Goal: Task Accomplishment & Management: Manage account settings

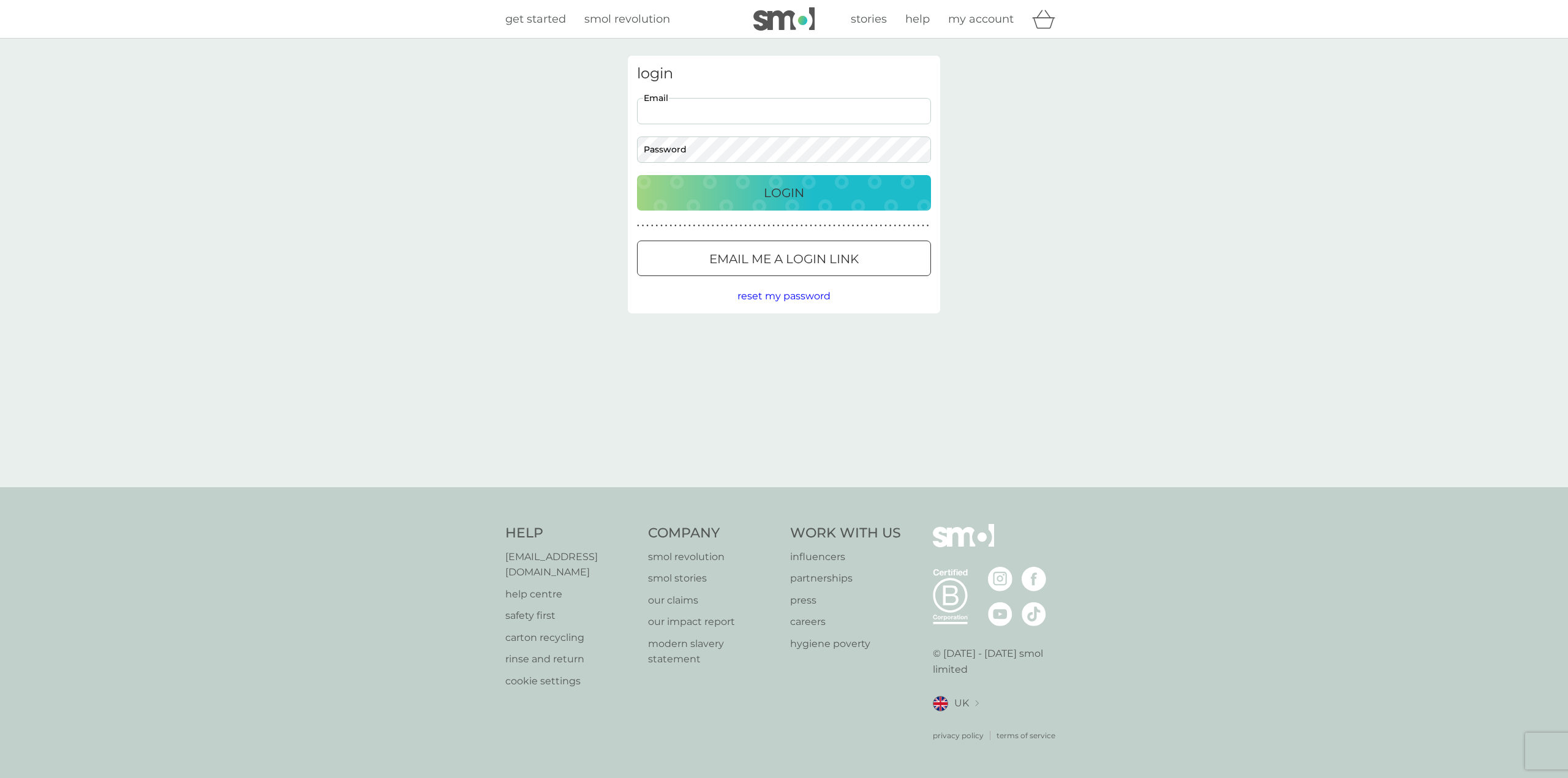
type input "babsscook@yahoo.com"
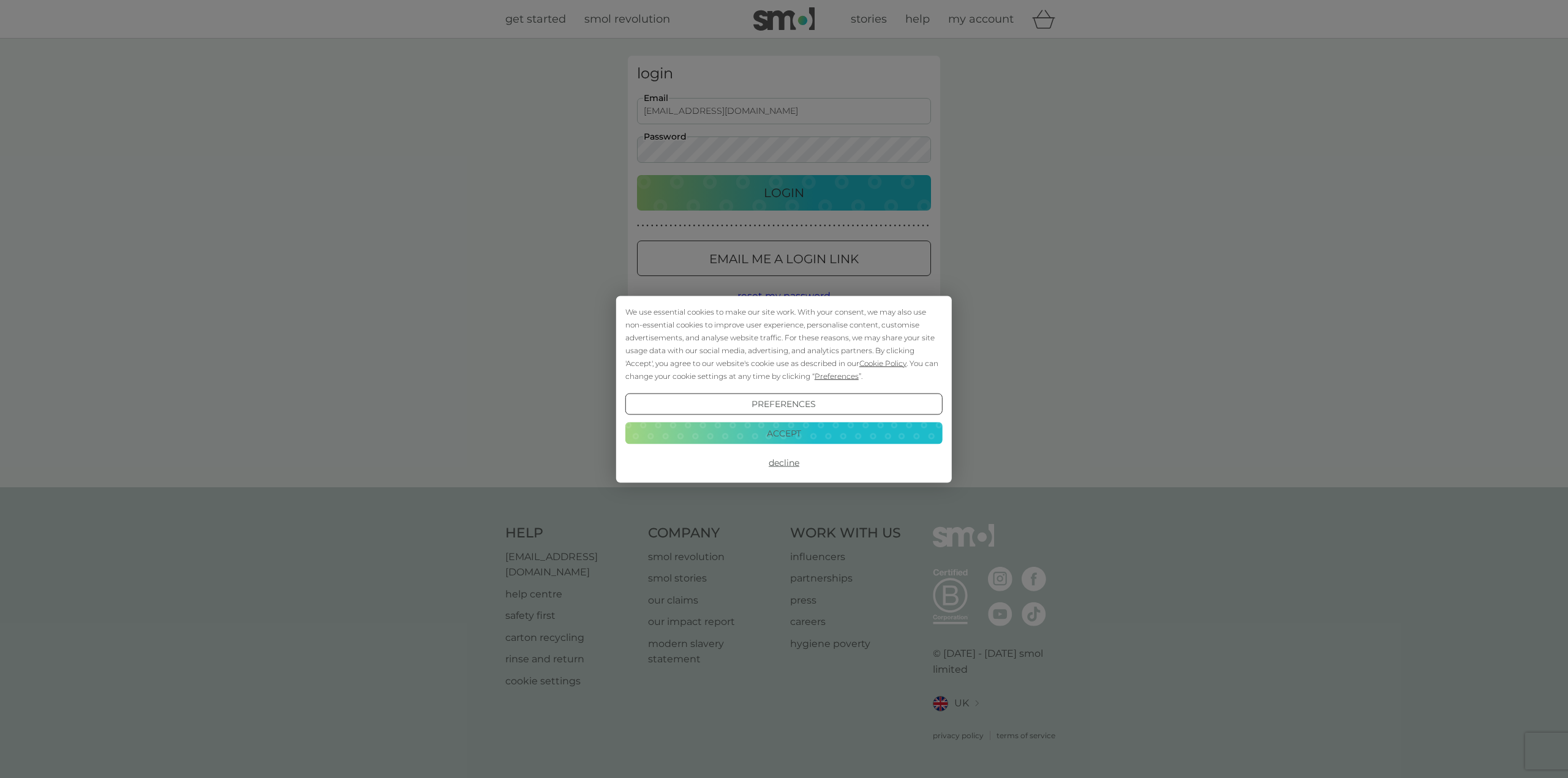
click at [795, 435] on button "Accept" at bounding box center [784, 433] width 317 height 22
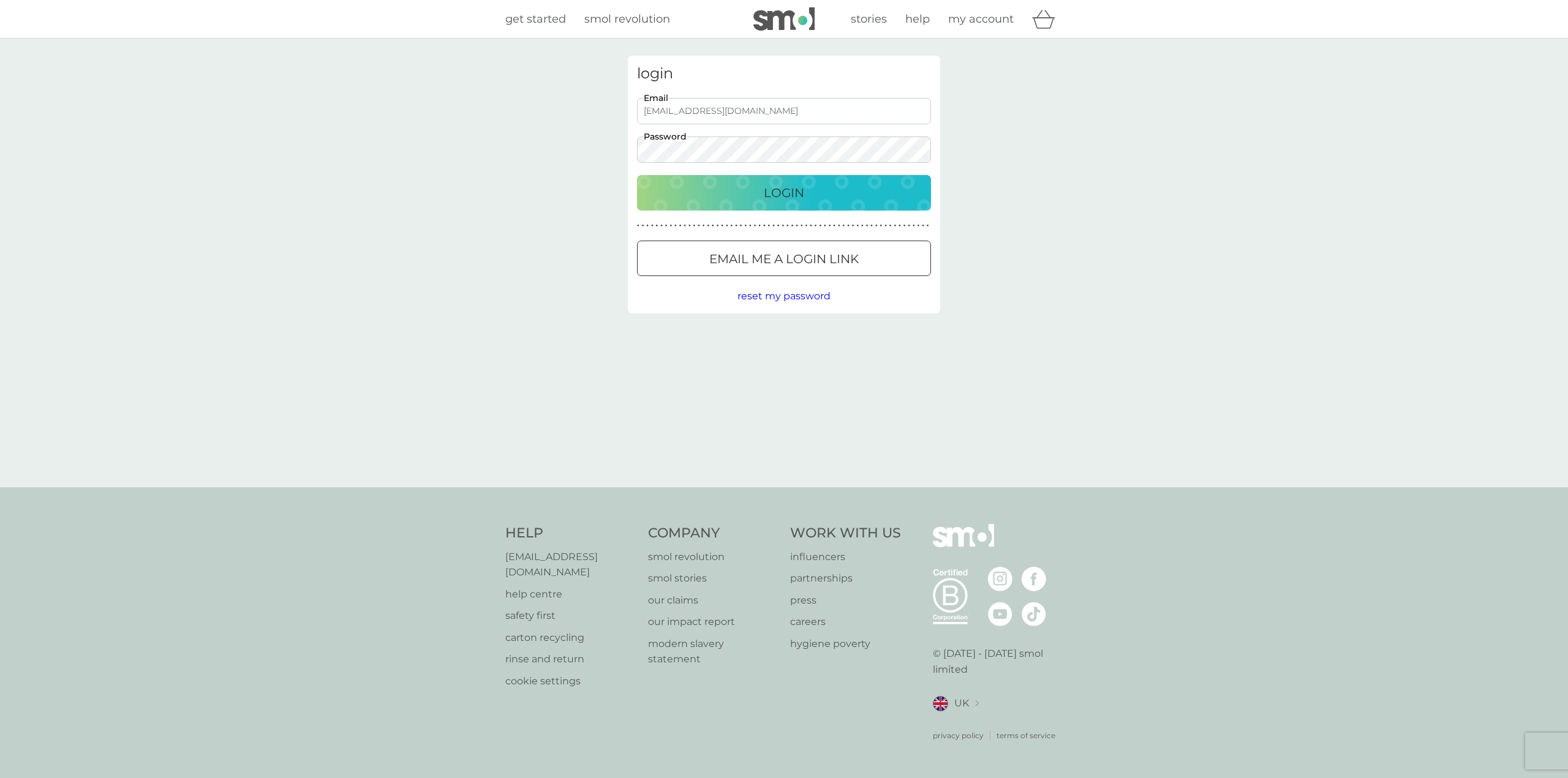
click at [574, 146] on div "login babsscook@yahoo.com Email Password Login ● ● ● ● ● ● ● ● ● ● ● ● ● ● ● ● …" at bounding box center [784, 263] width 1568 height 449
click at [637, 175] on button "Login" at bounding box center [783, 193] width 294 height 36
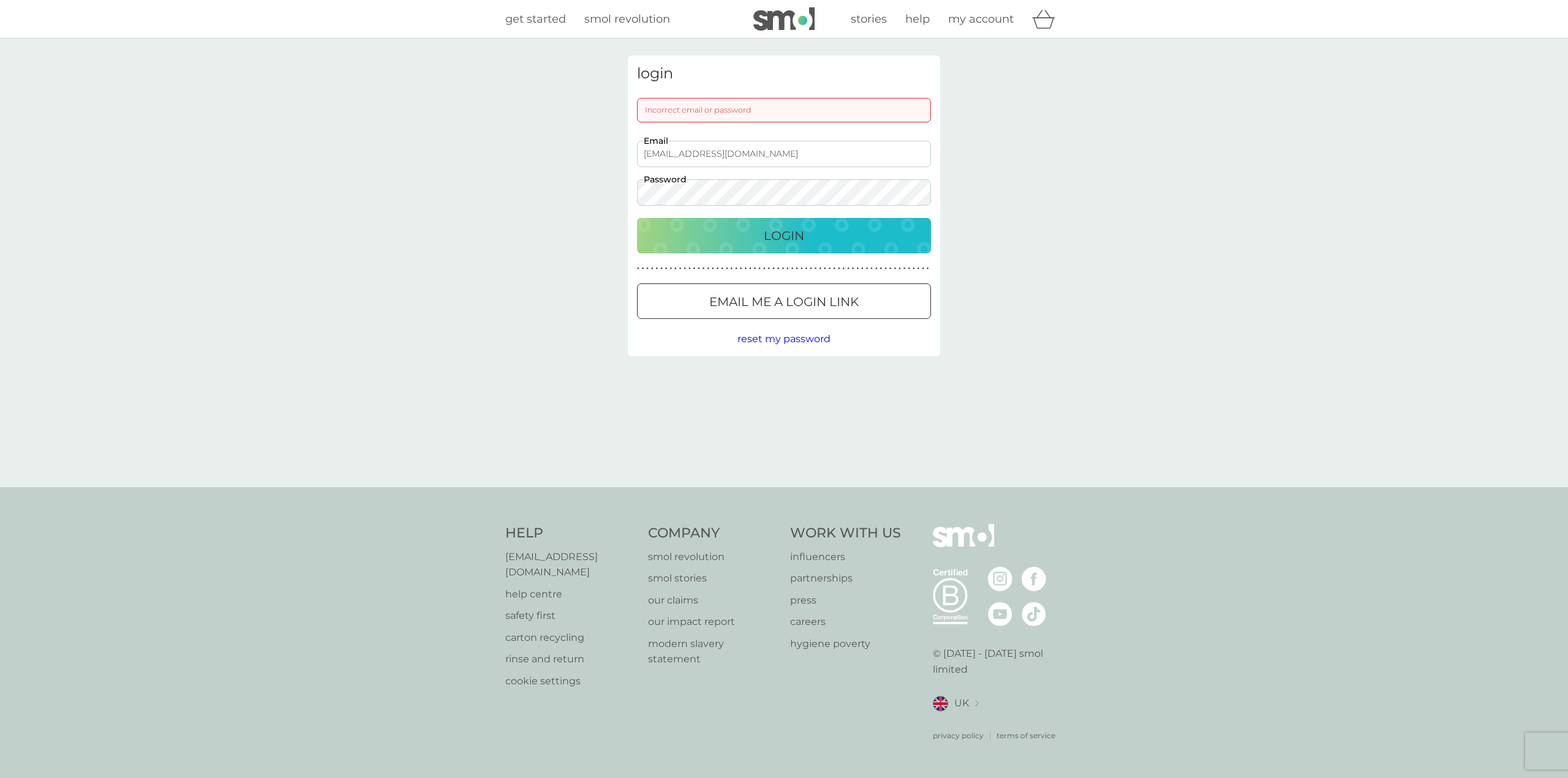
click at [563, 188] on div "login Incorrect email or password babsscook@yahoo.com Email Password Login ● ● …" at bounding box center [784, 263] width 1568 height 449
click at [637, 218] on button "Login" at bounding box center [783, 236] width 294 height 36
click at [592, 190] on div "login Incorrect email or password babsscook@yahoo.com Email Password Login ● ● …" at bounding box center [784, 263] width 1568 height 449
click at [637, 218] on button "Login" at bounding box center [783, 236] width 294 height 36
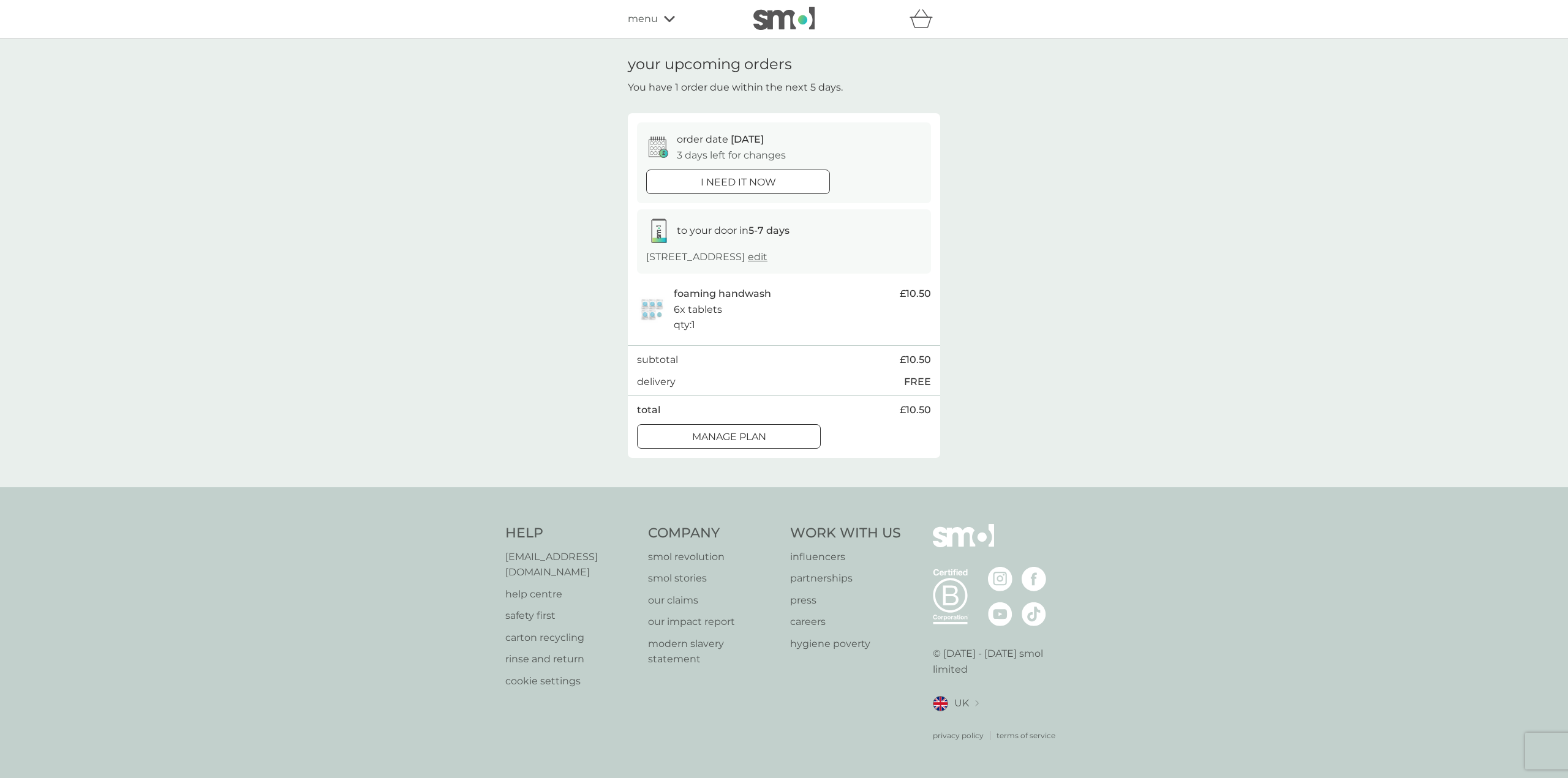
click at [738, 436] on div at bounding box center [729, 436] width 44 height 13
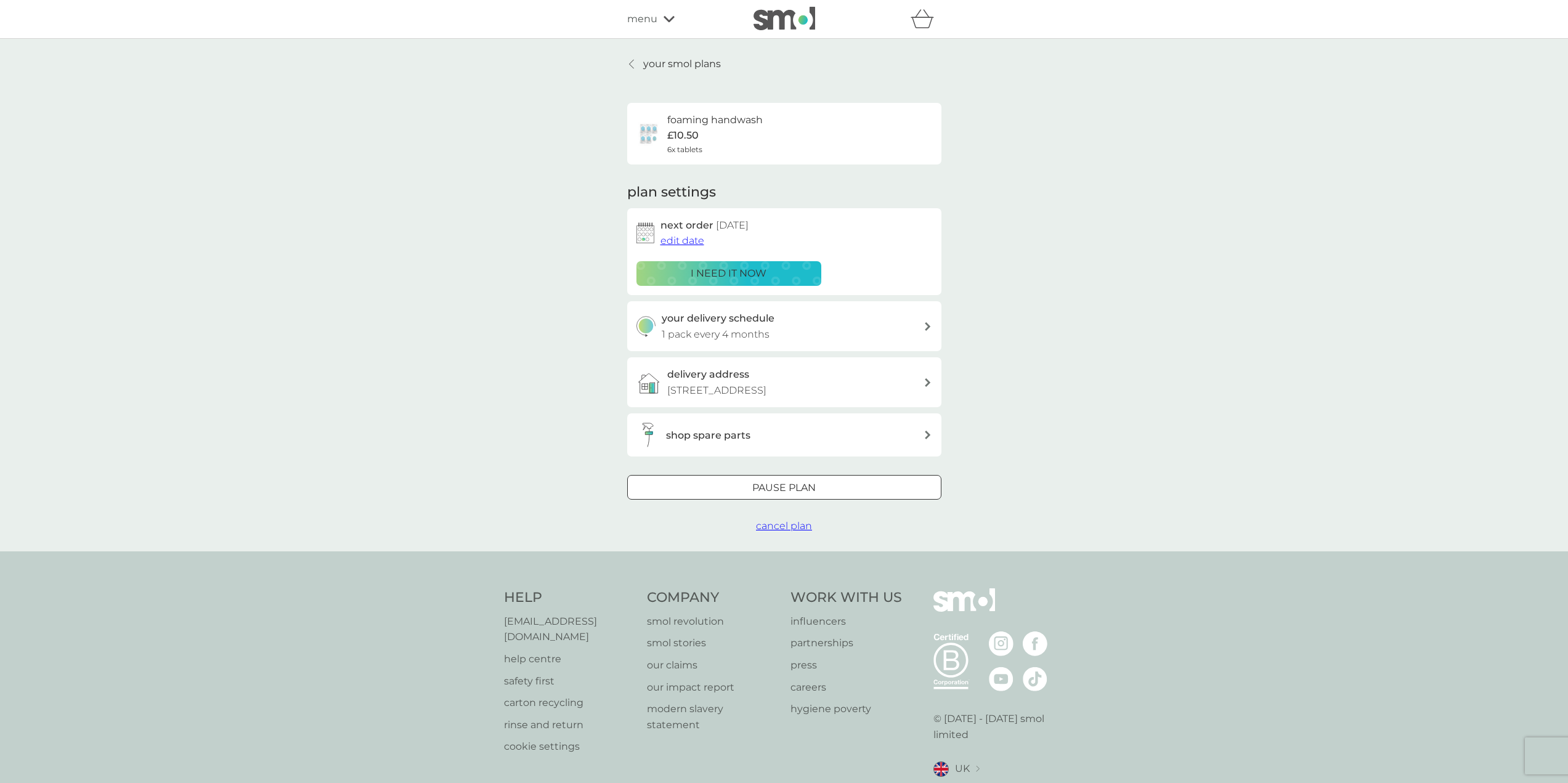
click at [693, 241] on span "edit date" at bounding box center [682, 240] width 44 height 12
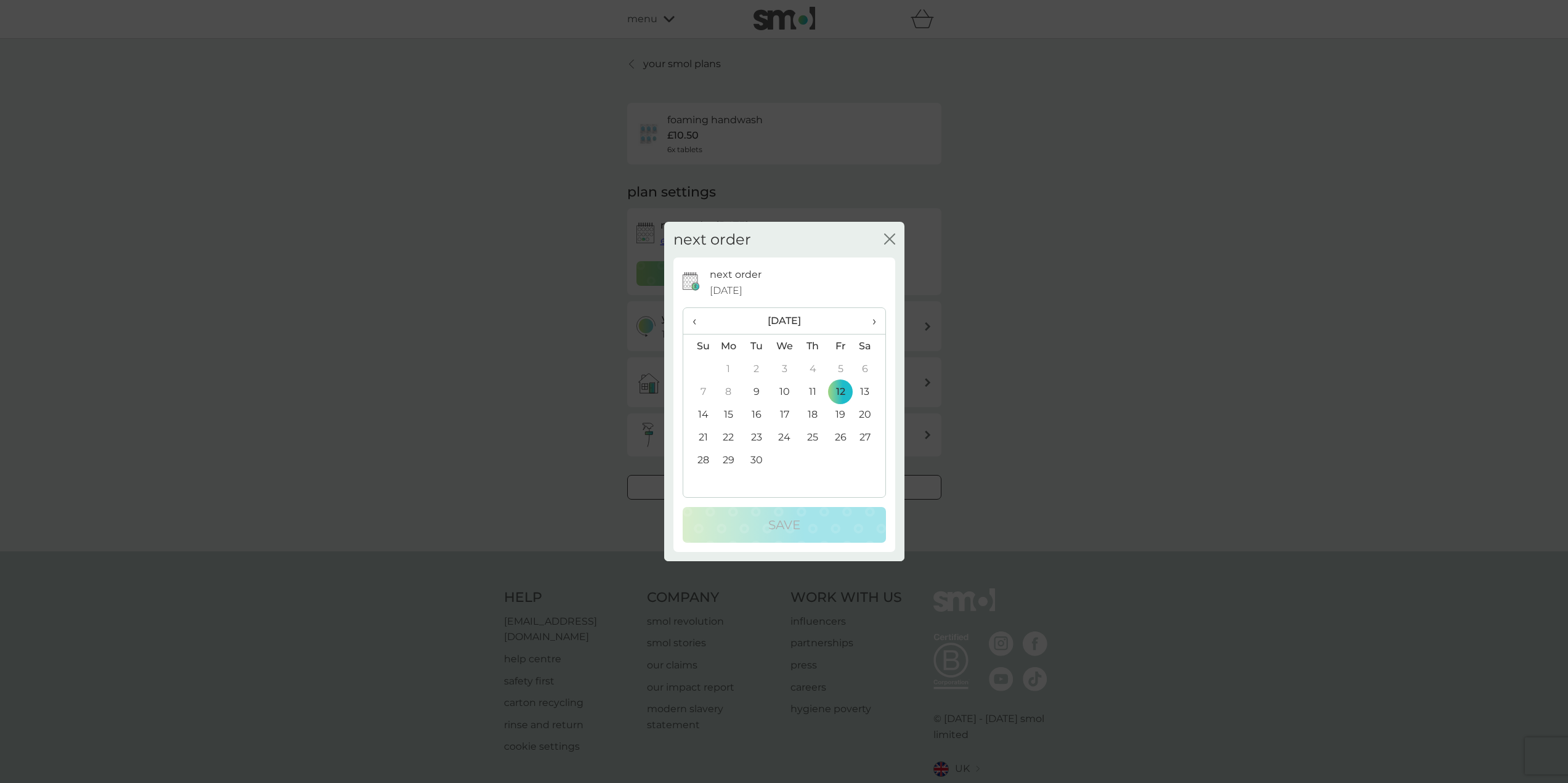
click at [760, 460] on td "30" at bounding box center [755, 460] width 28 height 23
click at [796, 510] on button "Save" at bounding box center [784, 525] width 203 height 36
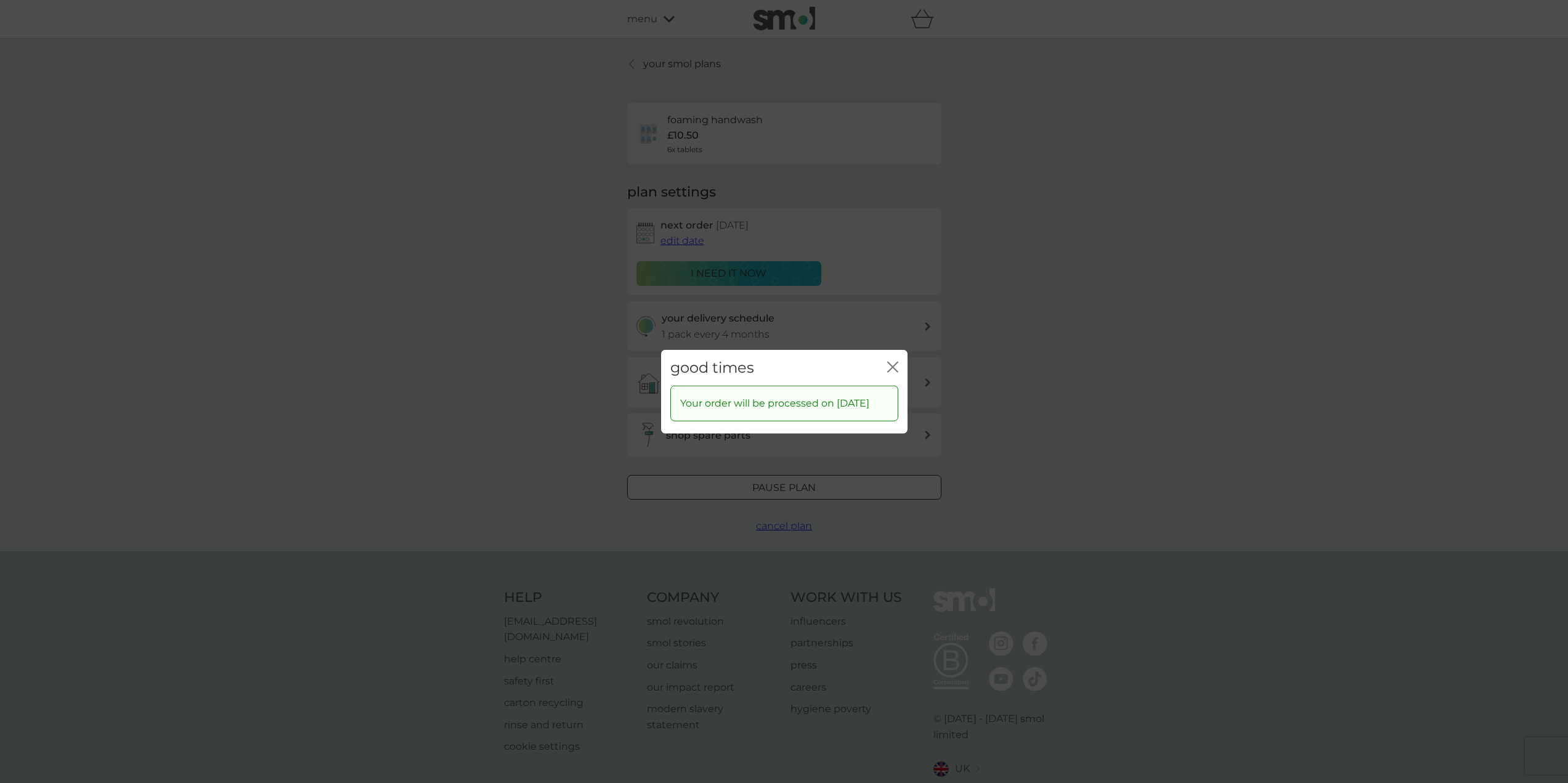
click at [894, 361] on icon "close" at bounding box center [893, 366] width 11 height 11
